Goal: Transaction & Acquisition: Purchase product/service

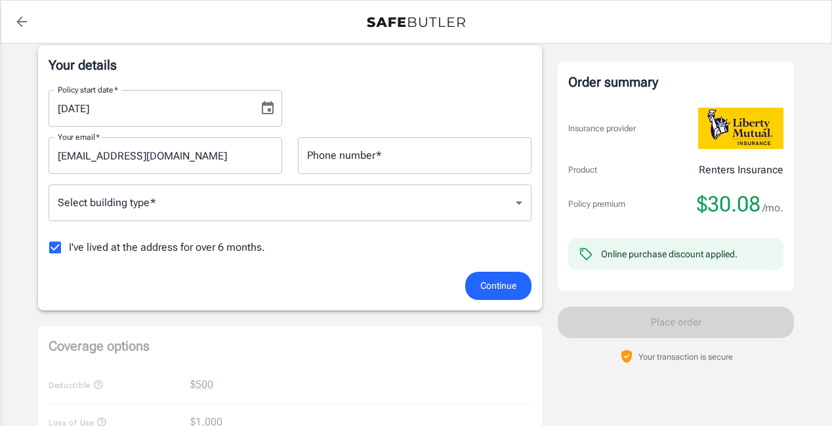
scroll to position [200, 0]
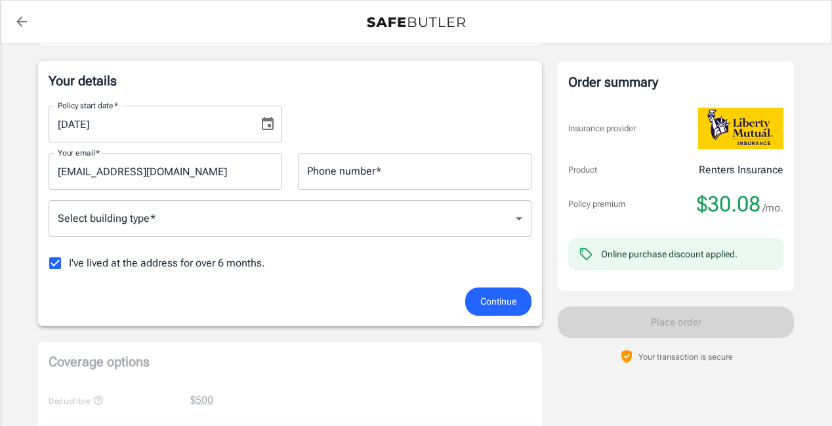
click at [131, 215] on body "Policy premium $ 30.08 /mo Liberty Mutual Renters Insurance [STREET_ADDRESS] Yo…" at bounding box center [416, 420] width 832 height 1241
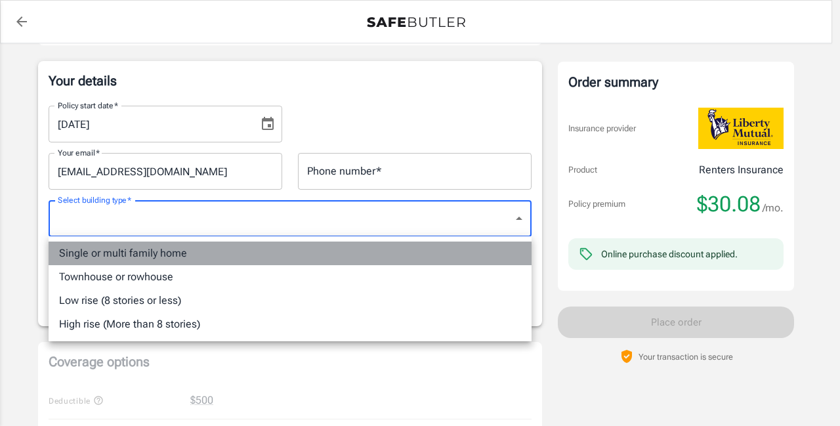
click at [102, 253] on li "Single or multi family home" at bounding box center [290, 253] width 483 height 24
type input "singlefamily"
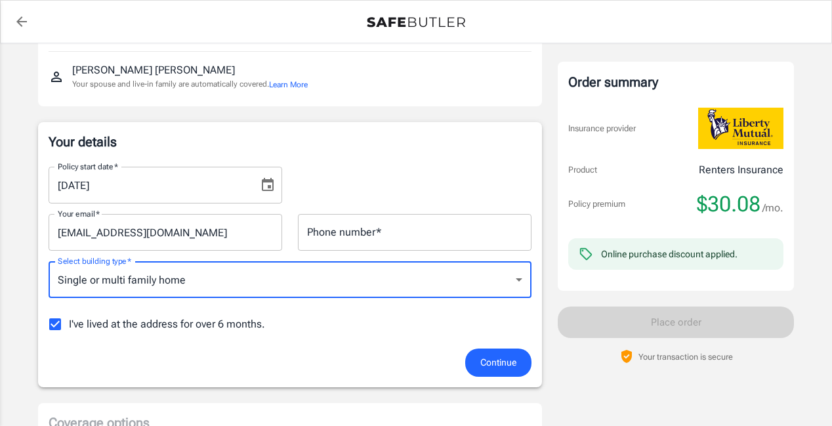
scroll to position [133, 0]
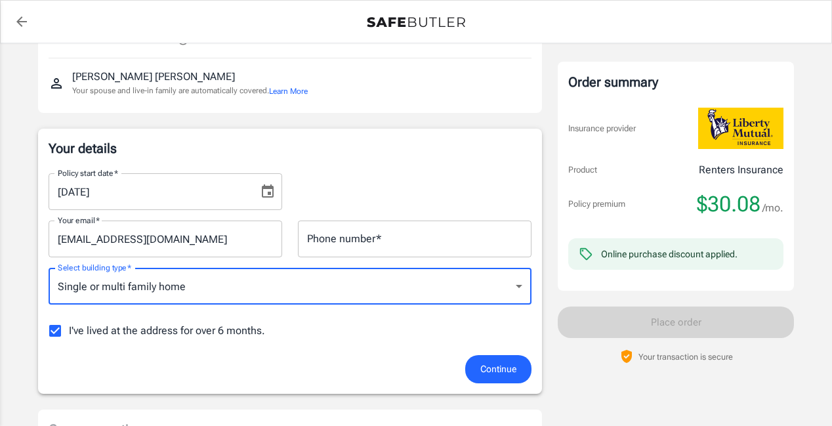
click at [213, 58] on div "[PERSON_NAME] Your spouse and live-in family are automatically covered. Learn M…" at bounding box center [290, 82] width 483 height 49
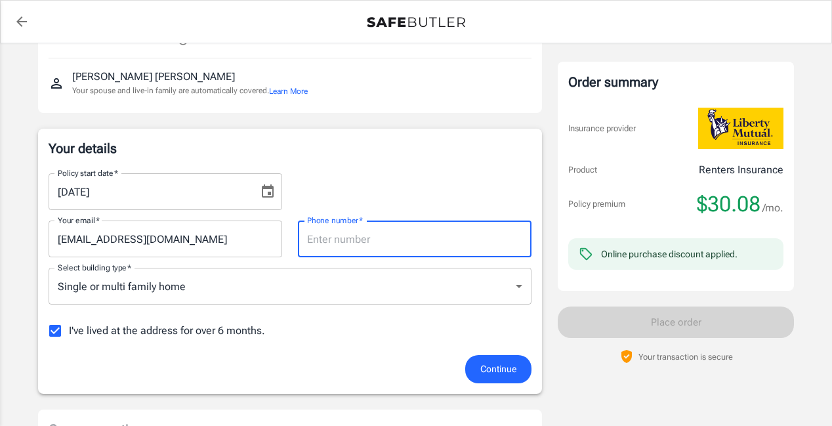
click at [333, 234] on input "Phone number   *" at bounding box center [415, 238] width 234 height 37
type input "9312782452"
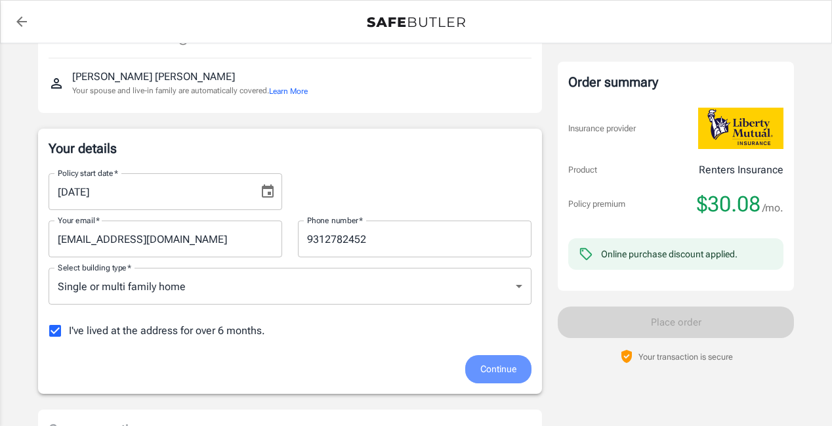
click at [493, 371] on span "Continue" at bounding box center [498, 369] width 36 height 16
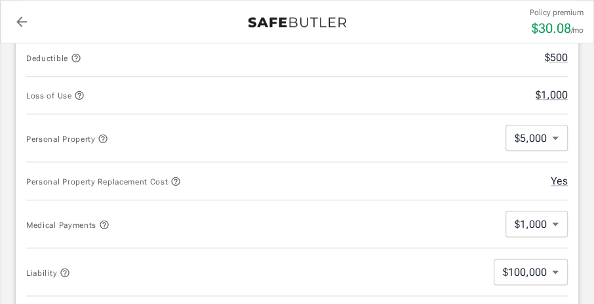
scroll to position [552, 0]
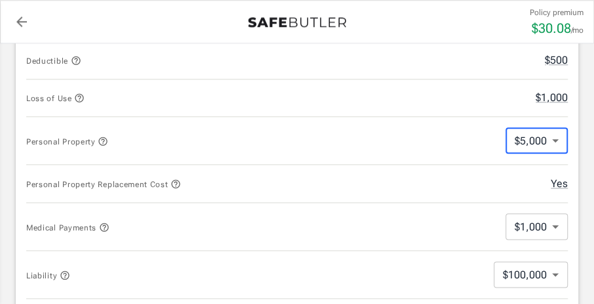
drag, startPoint x: 552, startPoint y: 132, endPoint x: 558, endPoint y: 131, distance: 6.6
drag, startPoint x: 558, startPoint y: 132, endPoint x: 375, endPoint y: 119, distance: 183.5
click at [556, 135] on body "Policy premium $ 30.08 /mo Liberty Mutual Renters Insurance [STREET_ADDRESS] Yo…" at bounding box center [297, 277] width 594 height 1659
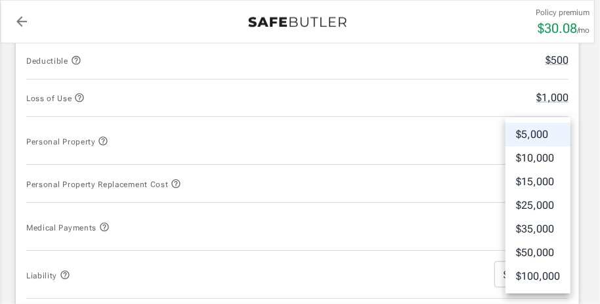
click at [542, 154] on li "$10,000" at bounding box center [537, 158] width 65 height 24
type input "10000"
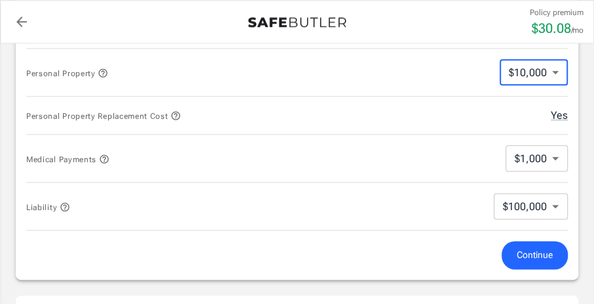
scroll to position [623, 0]
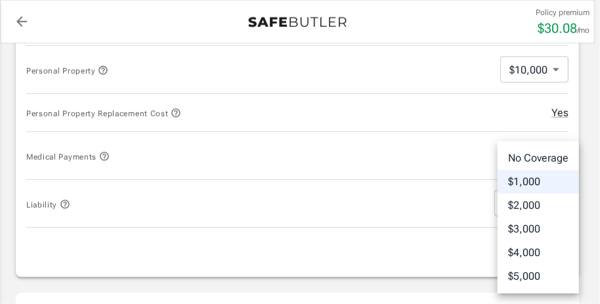
click at [555, 149] on body "Policy premium $ 30.08 /mo Liberty Mutual Renters Insurance [STREET_ADDRESS] Yo…" at bounding box center [300, 206] width 600 height 1659
click at [520, 274] on li "$5,000" at bounding box center [537, 276] width 81 height 24
type input "5000"
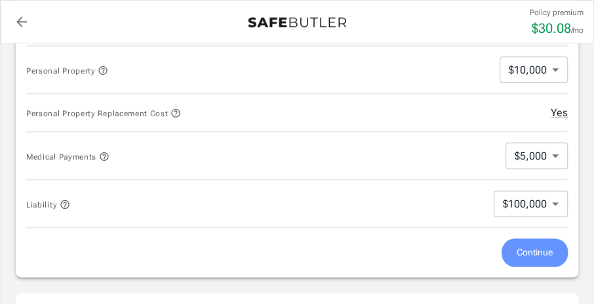
click at [548, 244] on span "Continue" at bounding box center [535, 252] width 36 height 16
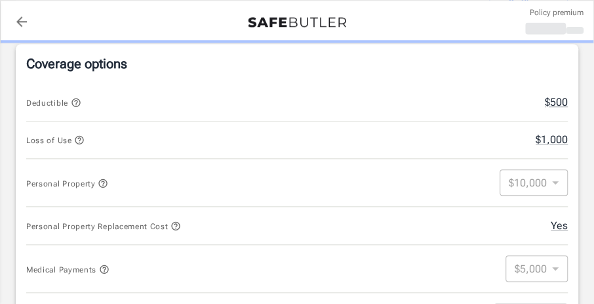
scroll to position [501, 0]
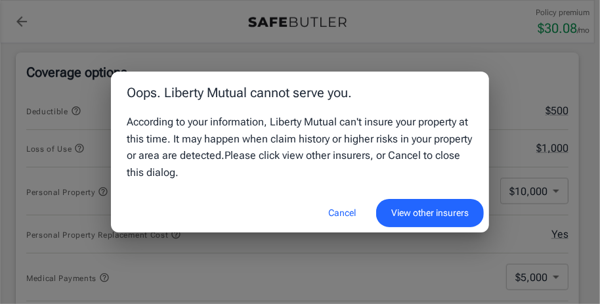
click at [336, 218] on button "Cancel" at bounding box center [342, 213] width 58 height 28
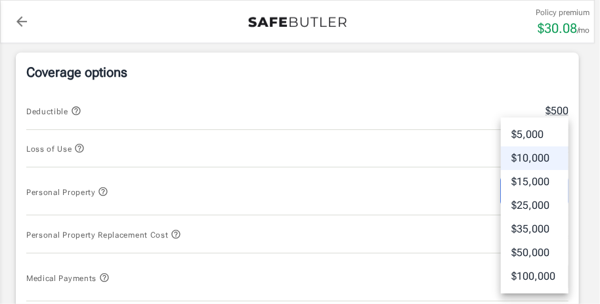
click at [541, 130] on li "$5,000" at bounding box center [535, 135] width 68 height 24
type input "5000"
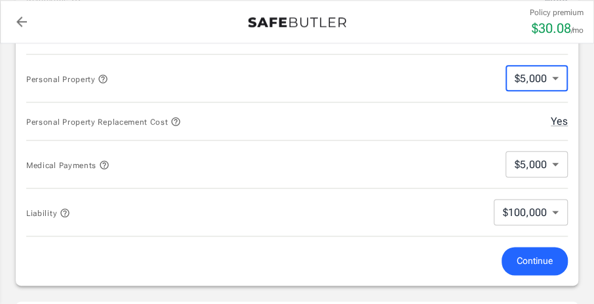
scroll to position [627, 0]
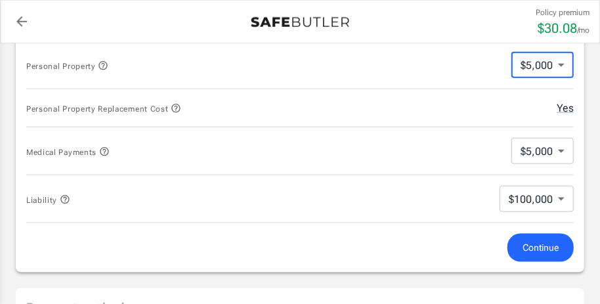
click at [555, 146] on body "Policy premium $ 30.08 /mo Liberty Mutual Renters Insurance [STREET_ADDRESS] Yo…" at bounding box center [300, 202] width 600 height 1659
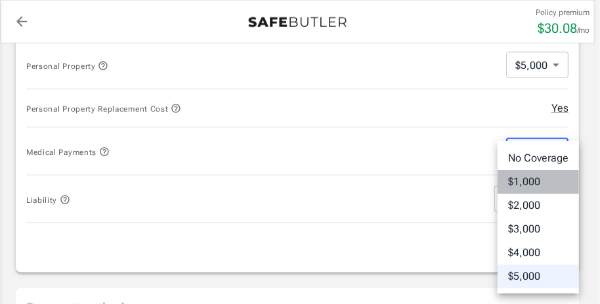
click at [528, 183] on li "$1,000" at bounding box center [537, 182] width 81 height 24
type input "1000"
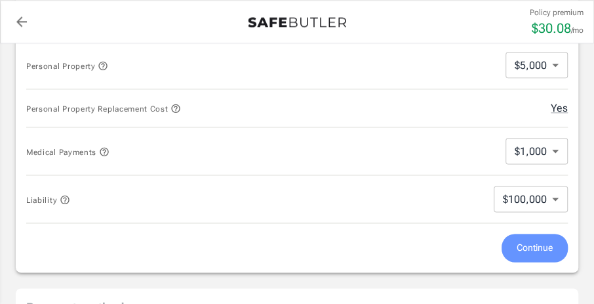
click at [523, 243] on span "Continue" at bounding box center [535, 247] width 36 height 16
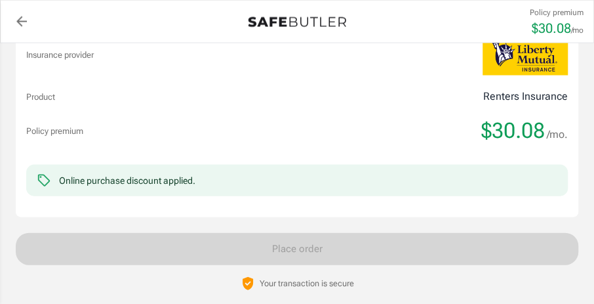
scroll to position [1124, 0]
